Goal: Task Accomplishment & Management: Use online tool/utility

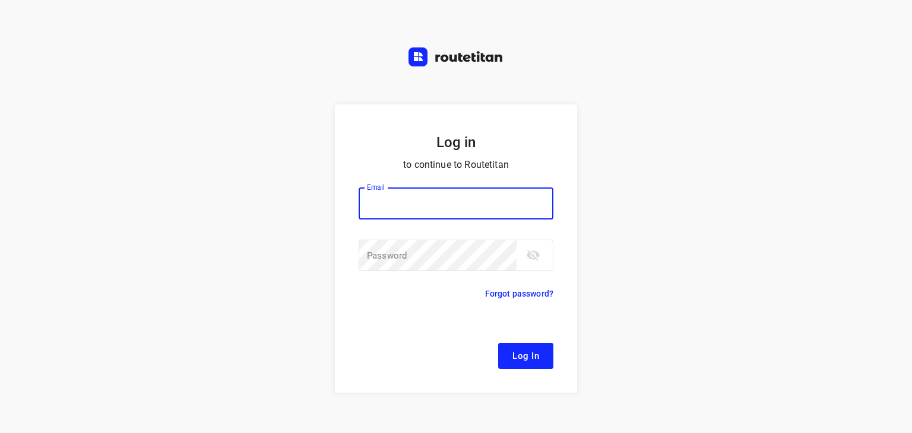
click at [449, 201] on input "email" at bounding box center [455, 204] width 195 height 32
type input "[EMAIL_ADDRESS][DOMAIN_NAME]"
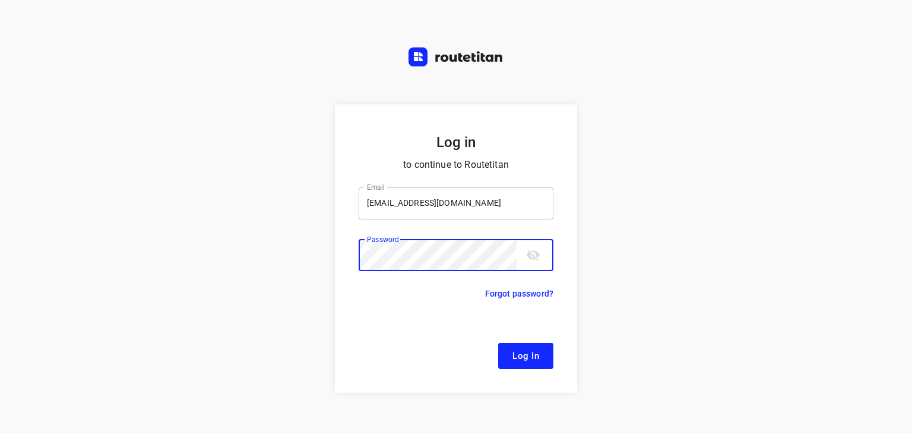
click at [498, 343] on button "Log In" at bounding box center [525, 356] width 55 height 26
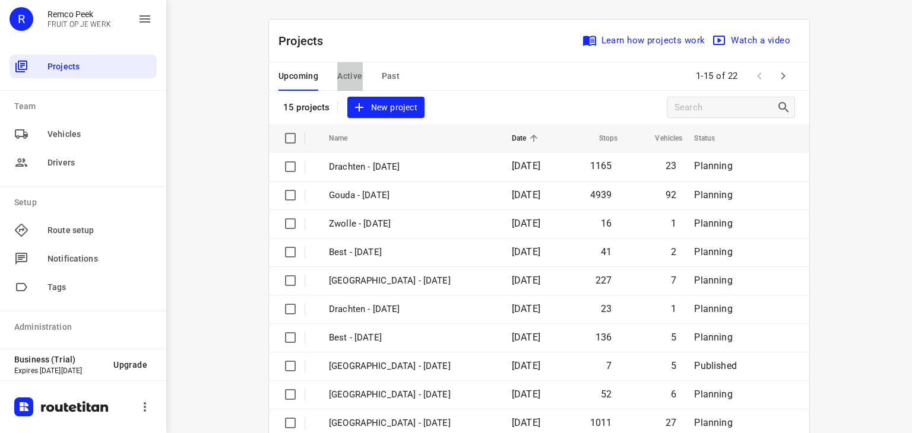
click at [344, 77] on span "Active" at bounding box center [349, 76] width 25 height 15
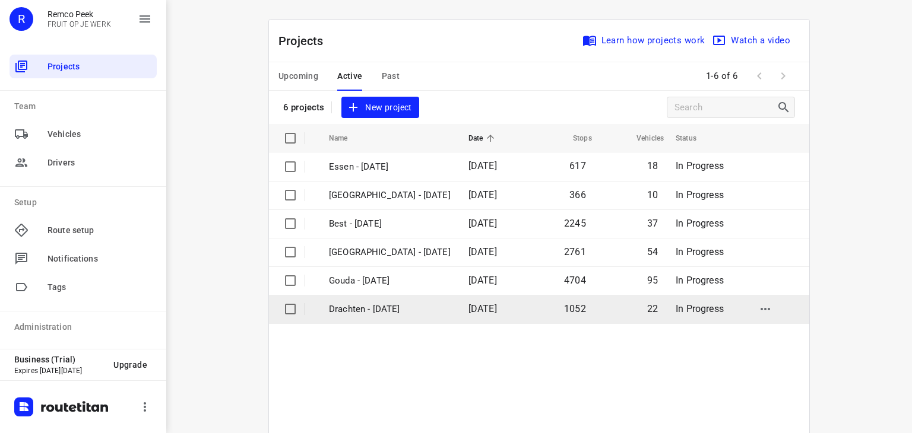
click at [358, 299] on td "Drachten - [DATE]" at bounding box center [388, 309] width 142 height 28
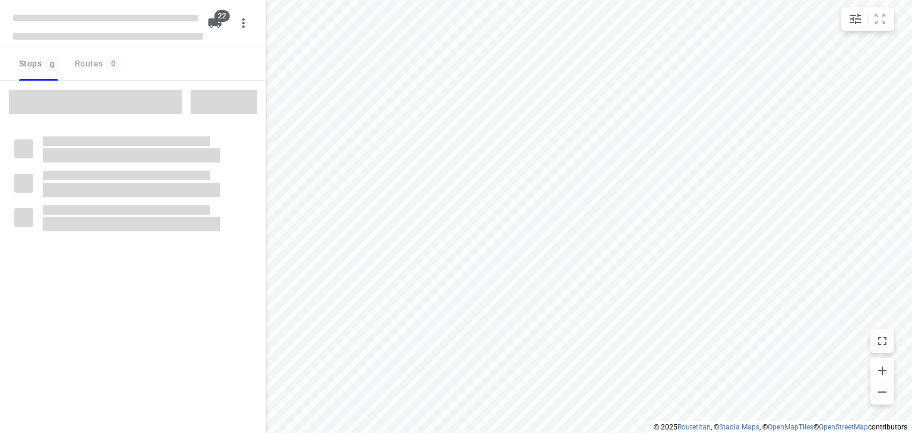
type input "distance"
checkbox input "true"
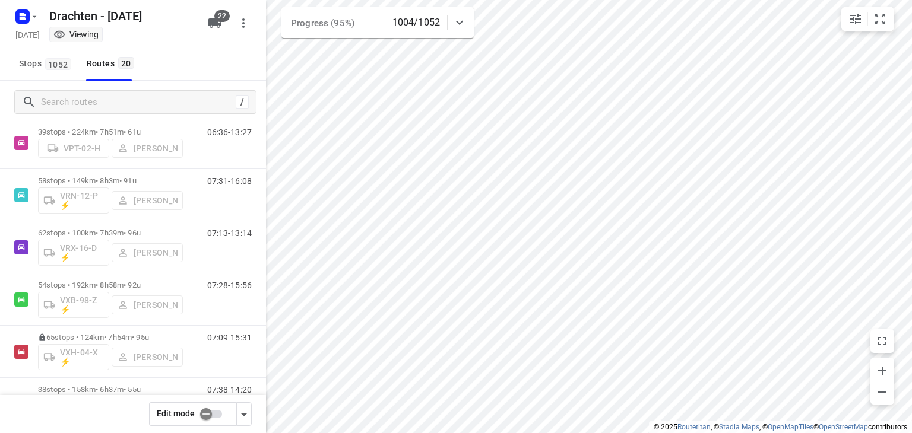
scroll to position [712, 0]
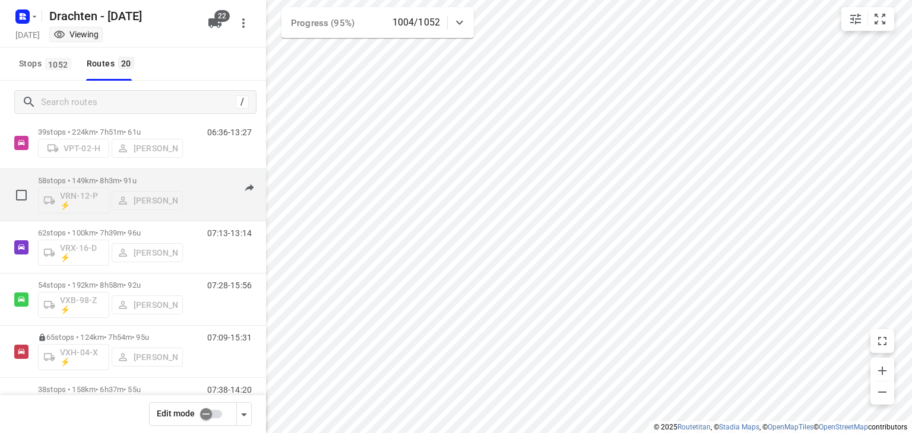
click at [95, 179] on p "58 stops • 149km • 8h3m • 91u" at bounding box center [110, 180] width 145 height 9
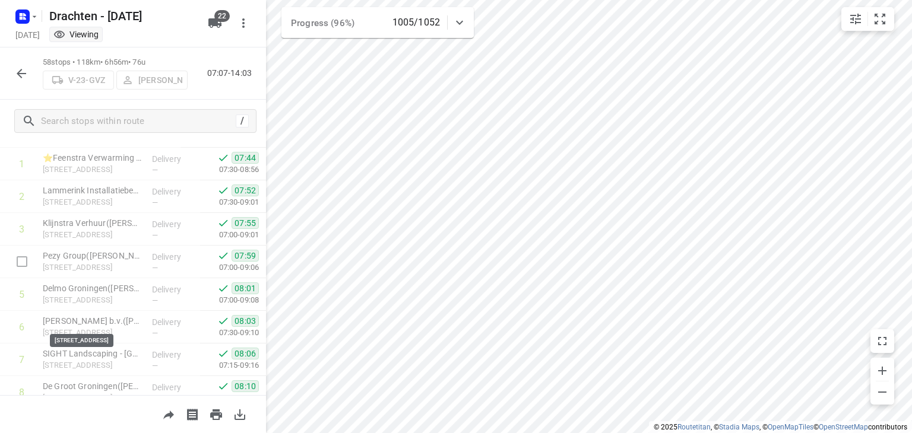
scroll to position [0, 0]
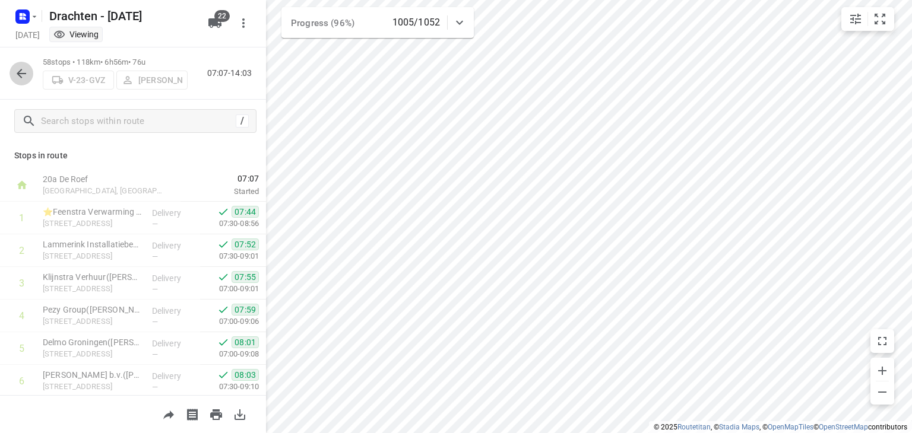
click at [23, 75] on icon "button" at bounding box center [21, 73] width 14 height 14
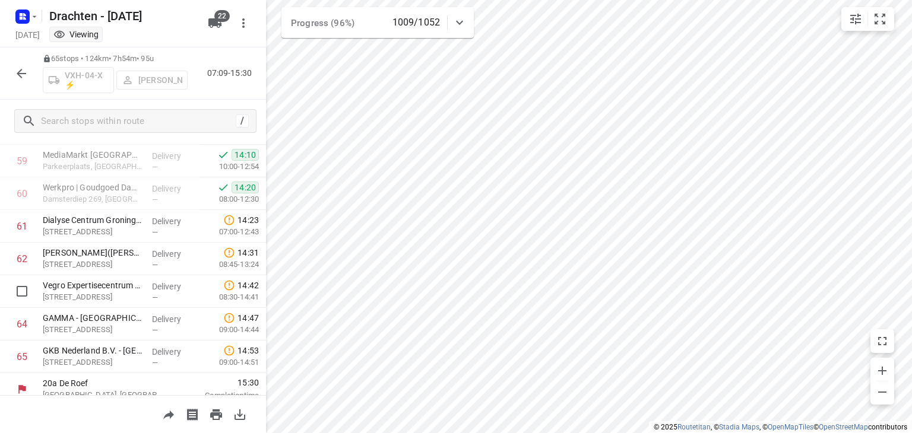
scroll to position [1961, 0]
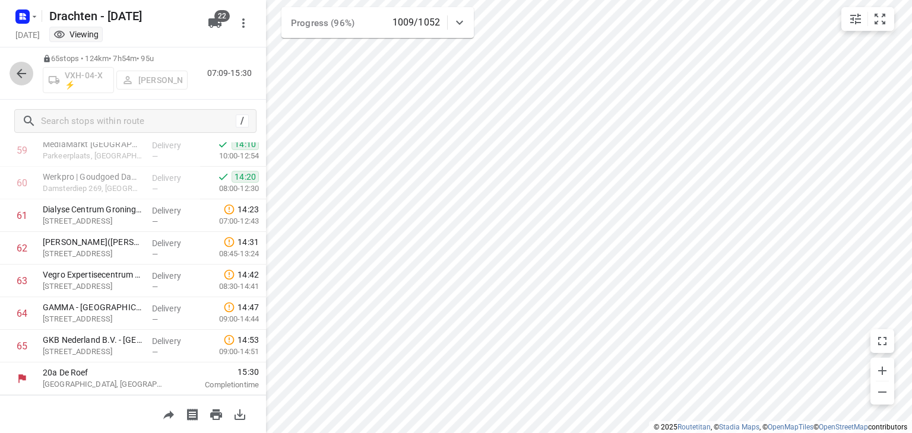
click at [24, 82] on button "button" at bounding box center [21, 74] width 24 height 24
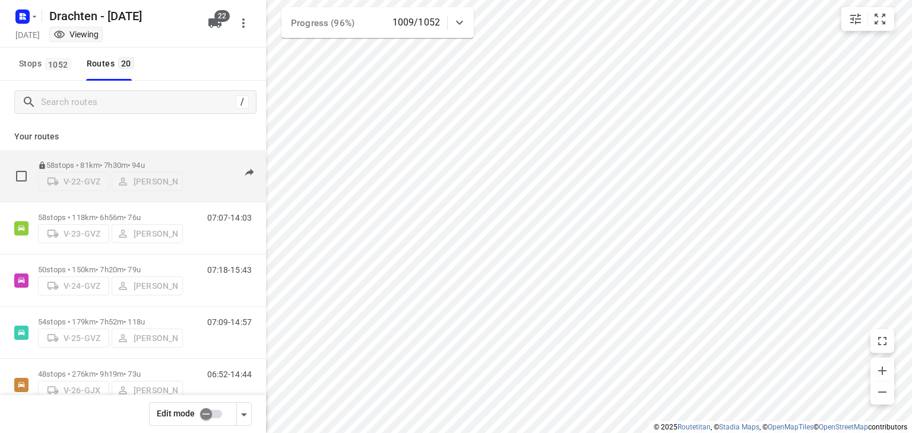
click at [112, 161] on p "58 stops • 81km • 7h30m • 94u" at bounding box center [110, 165] width 145 height 9
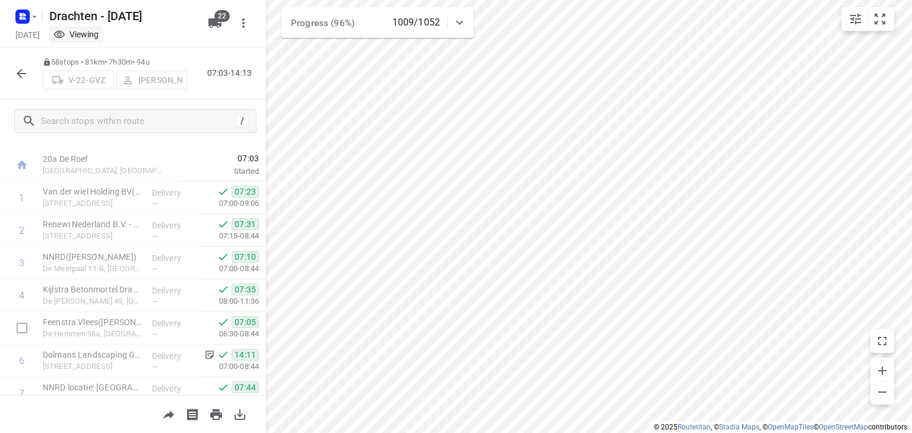
scroll to position [64, 0]
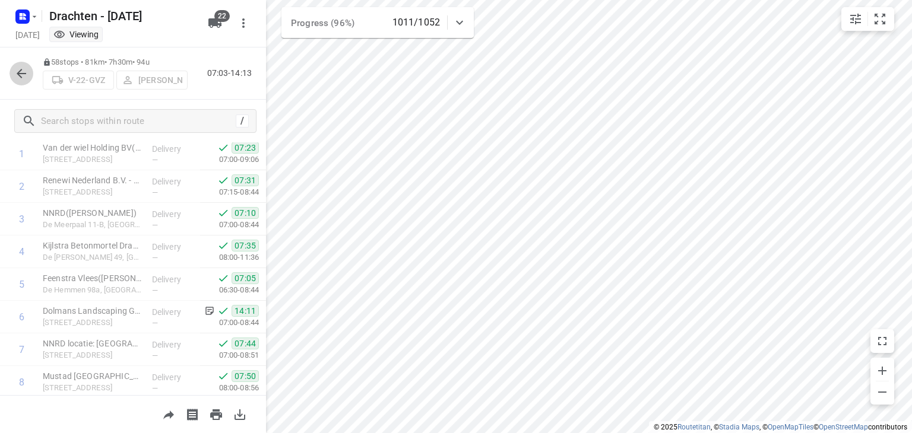
click at [19, 73] on icon "button" at bounding box center [21, 73] width 9 height 9
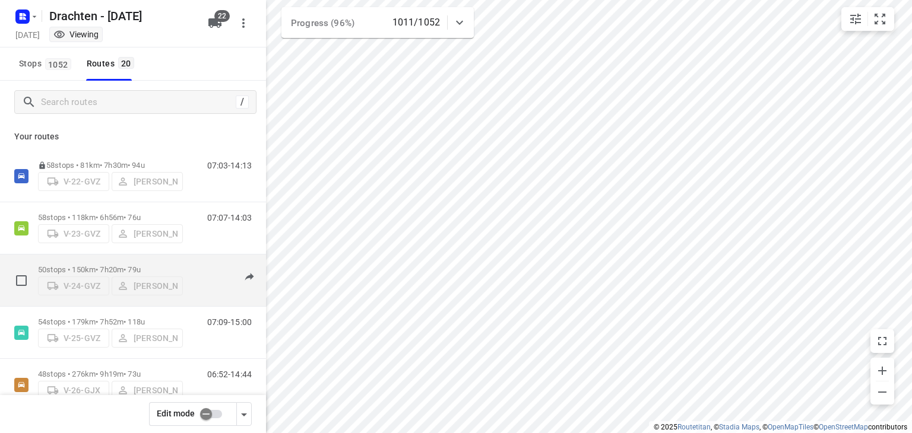
click at [120, 261] on div "50 stops • 150km • 7h20m • 79u V-24-GVZ [PERSON_NAME]" at bounding box center [110, 280] width 145 height 42
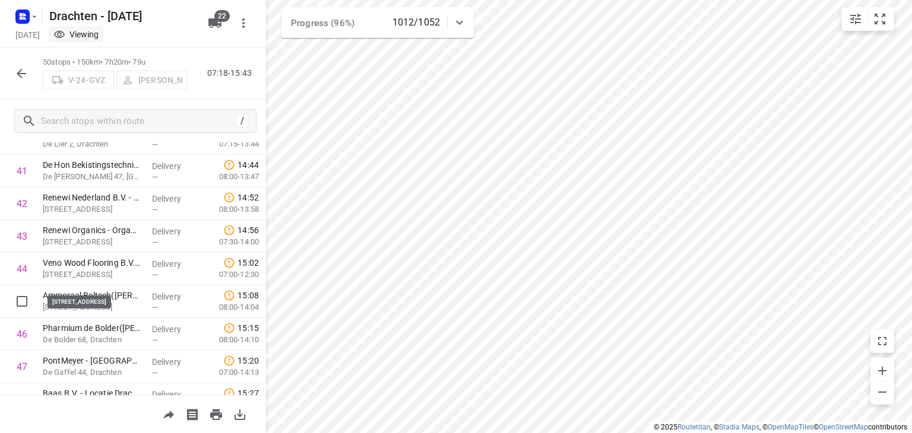
scroll to position [1471, 0]
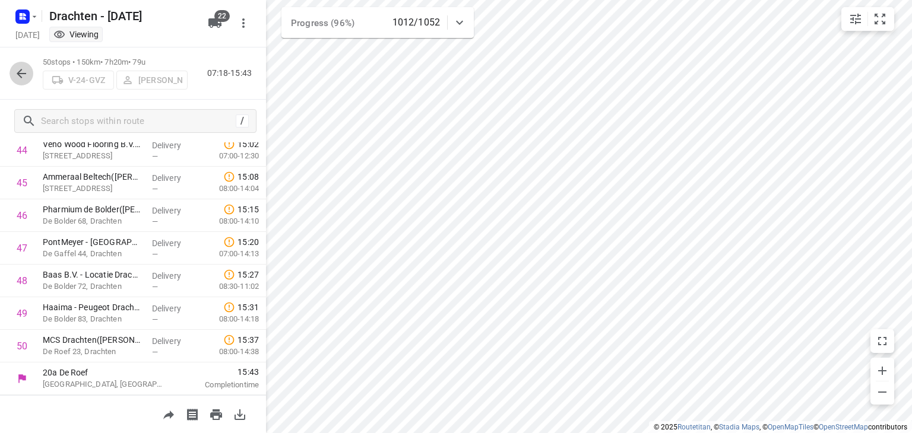
click at [17, 72] on icon "button" at bounding box center [21, 73] width 14 height 14
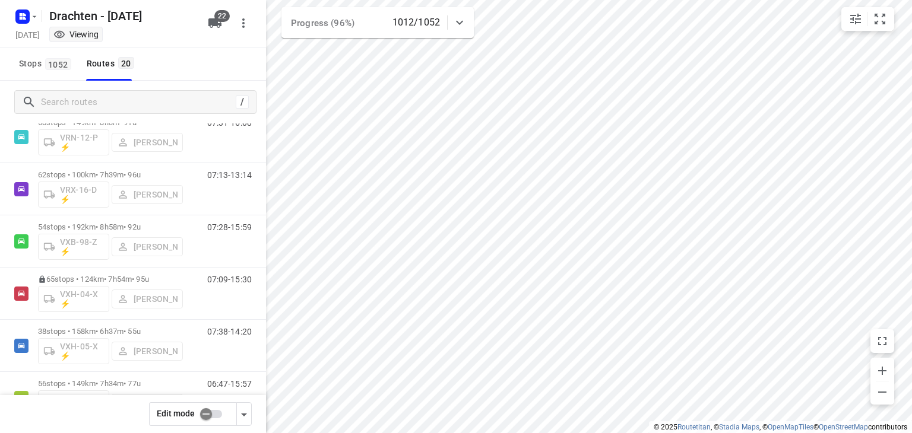
scroll to position [811, 0]
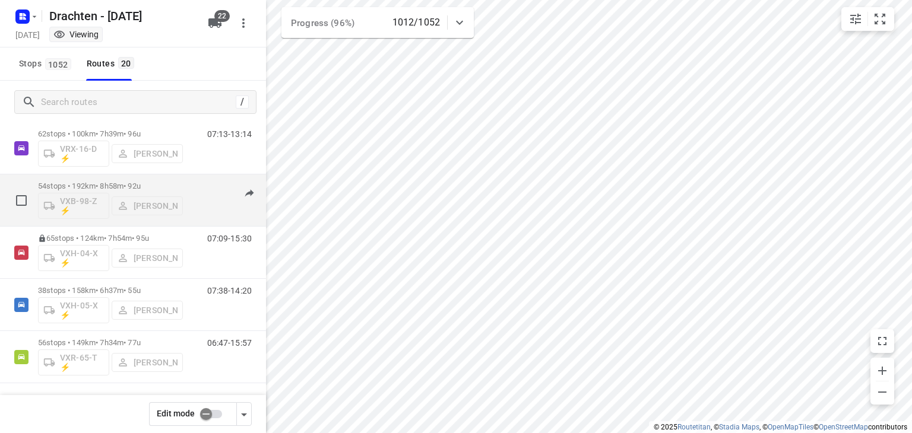
click at [131, 179] on div "54 stops • 192km • 8h58m • 92u VXB-98-Z ⚡ [PERSON_NAME]" at bounding box center [110, 200] width 145 height 49
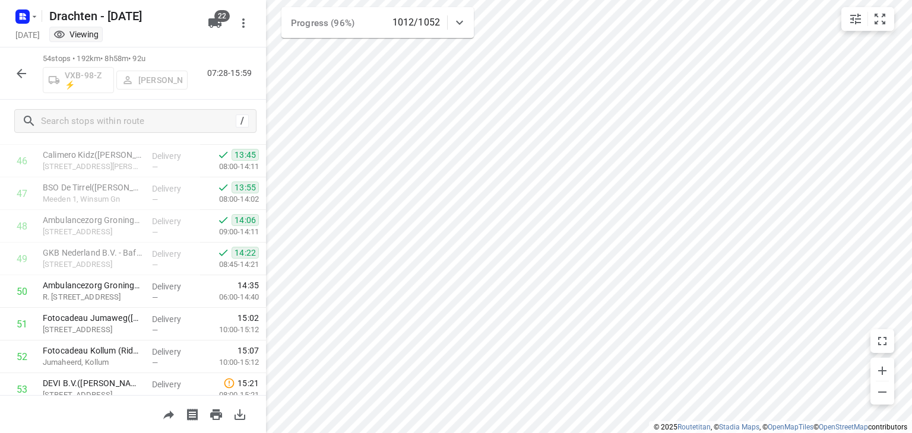
scroll to position [1602, 0]
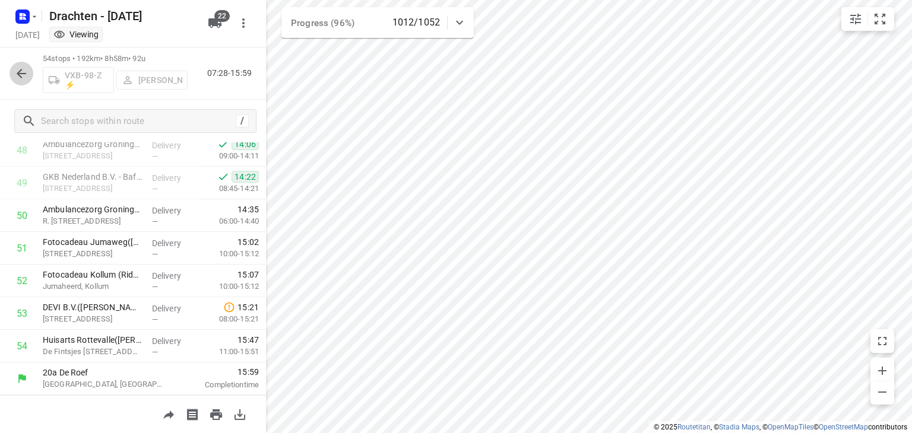
click at [9, 74] on button "button" at bounding box center [21, 74] width 24 height 24
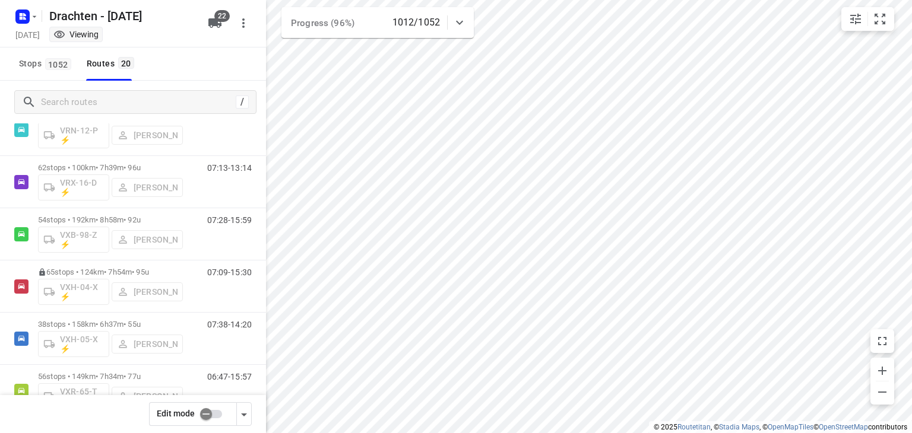
scroll to position [811, 0]
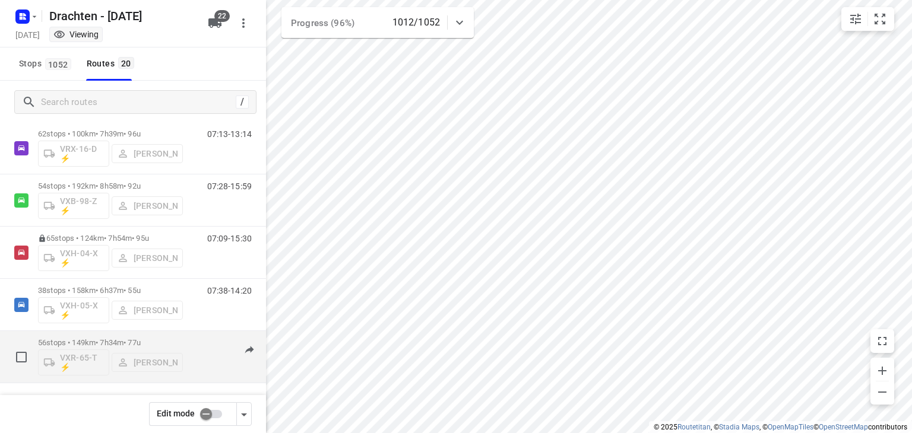
click at [83, 340] on p "56 stops • 149km • 7h34m • 77u" at bounding box center [110, 342] width 145 height 9
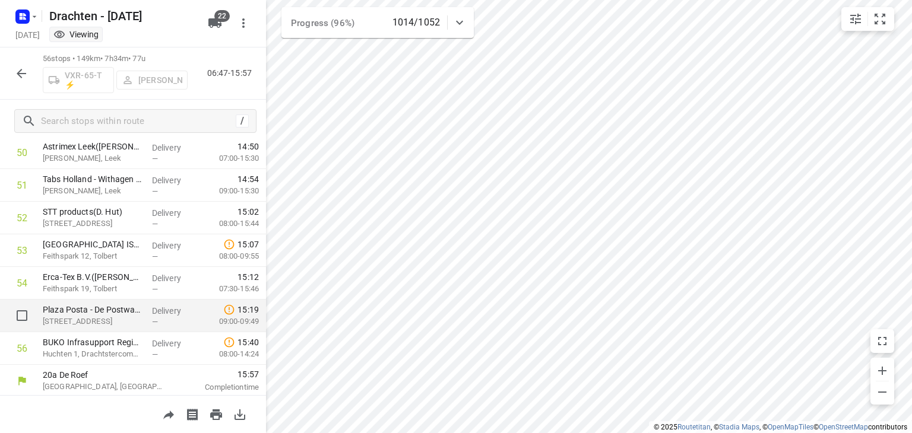
scroll to position [1667, 0]
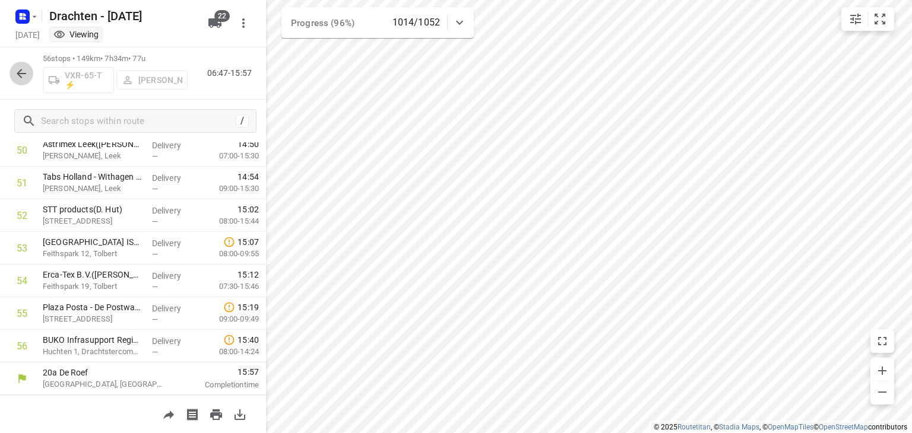
click at [17, 78] on icon "button" at bounding box center [21, 73] width 14 height 14
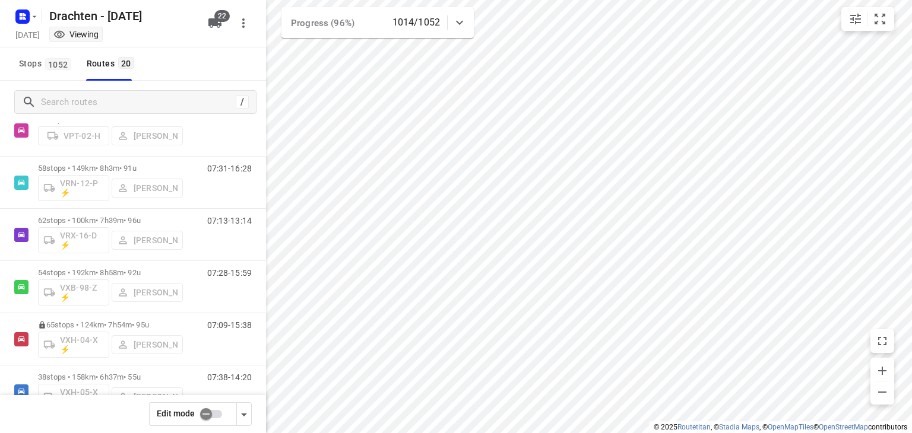
scroll to position [704, 0]
